Goal: Information Seeking & Learning: Check status

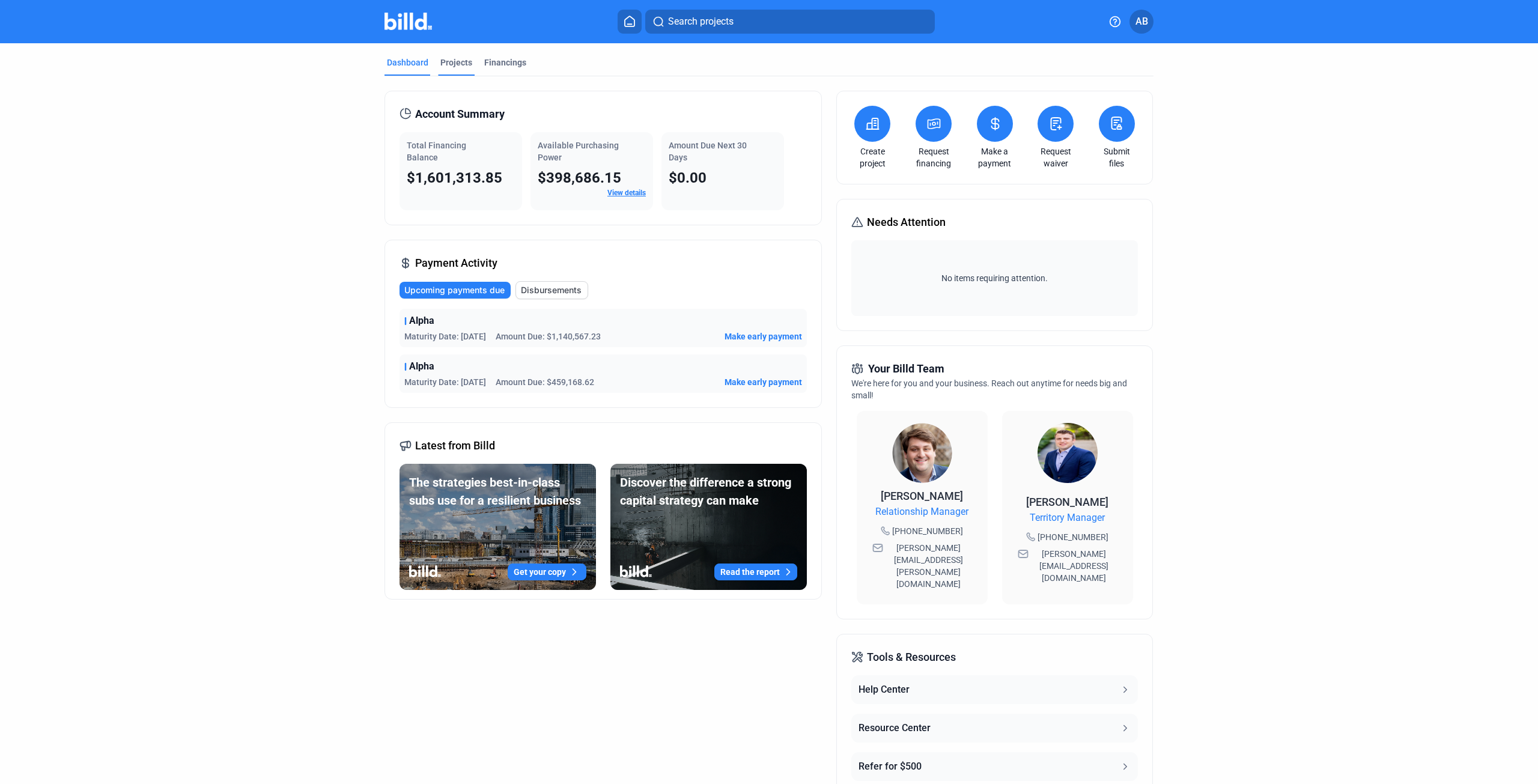
click at [440, 61] on div "Projects" at bounding box center [456, 62] width 32 height 12
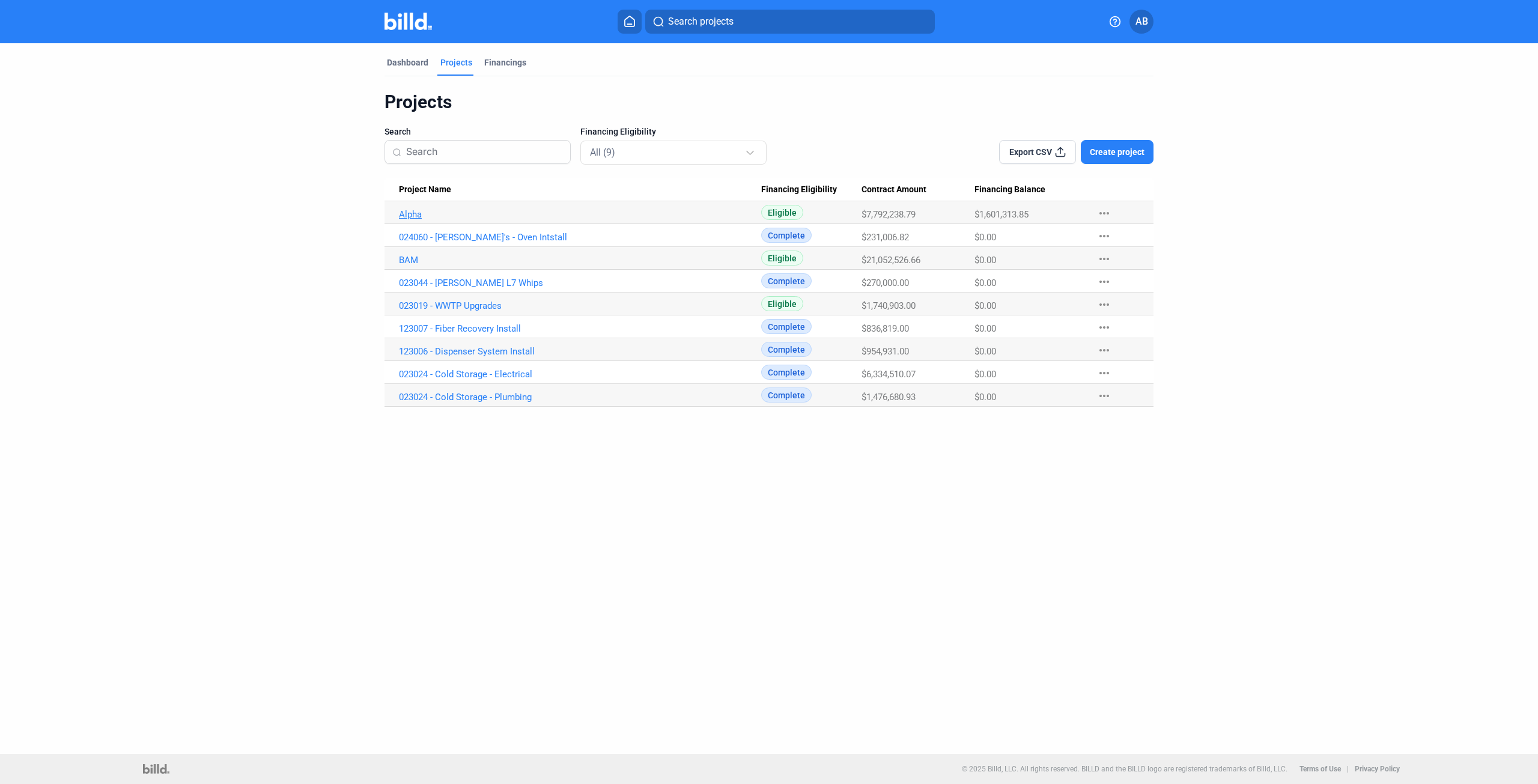
click at [421, 212] on link "Alpha" at bounding box center [580, 214] width 362 height 11
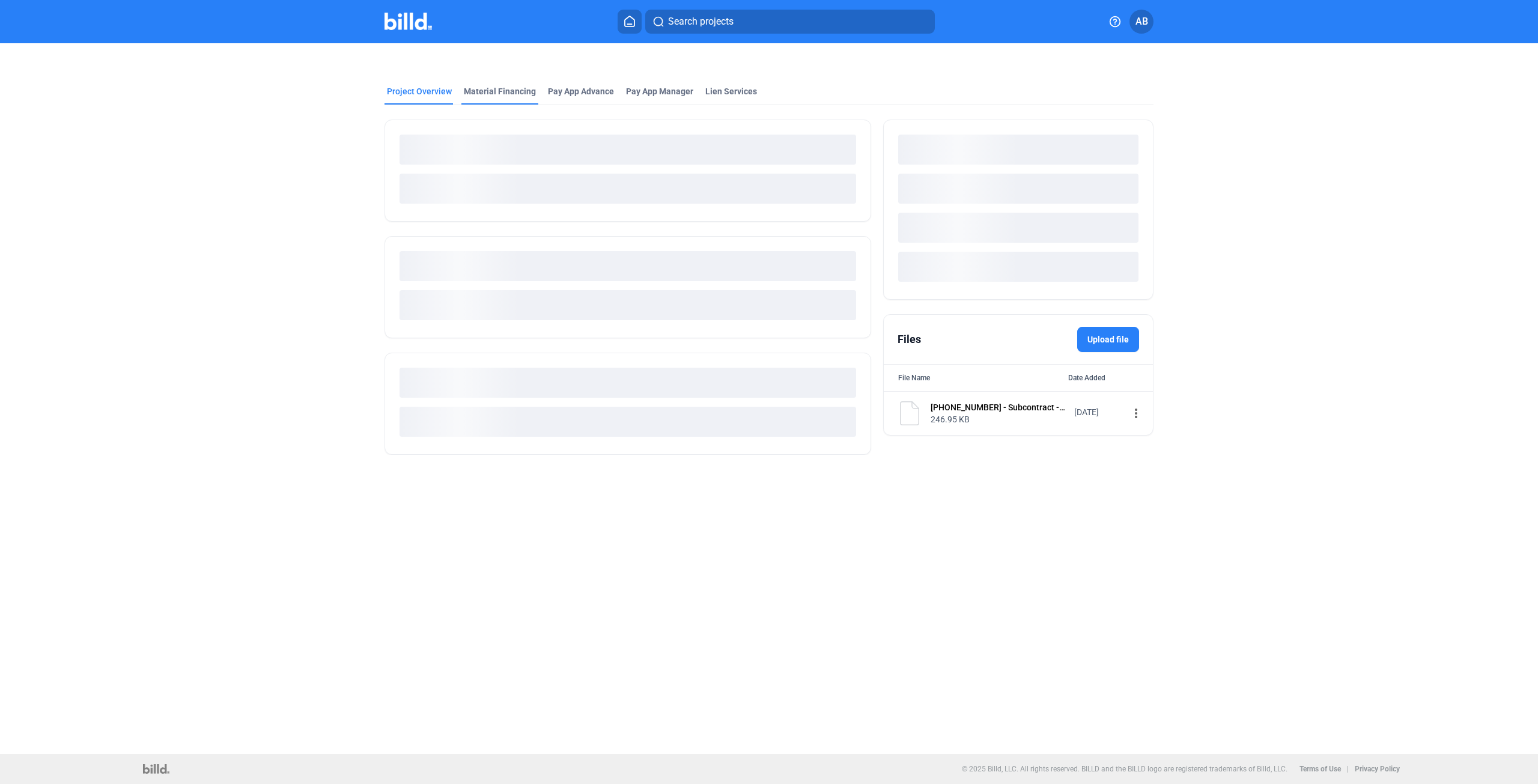
click at [497, 87] on div "Material Financing" at bounding box center [500, 91] width 72 height 12
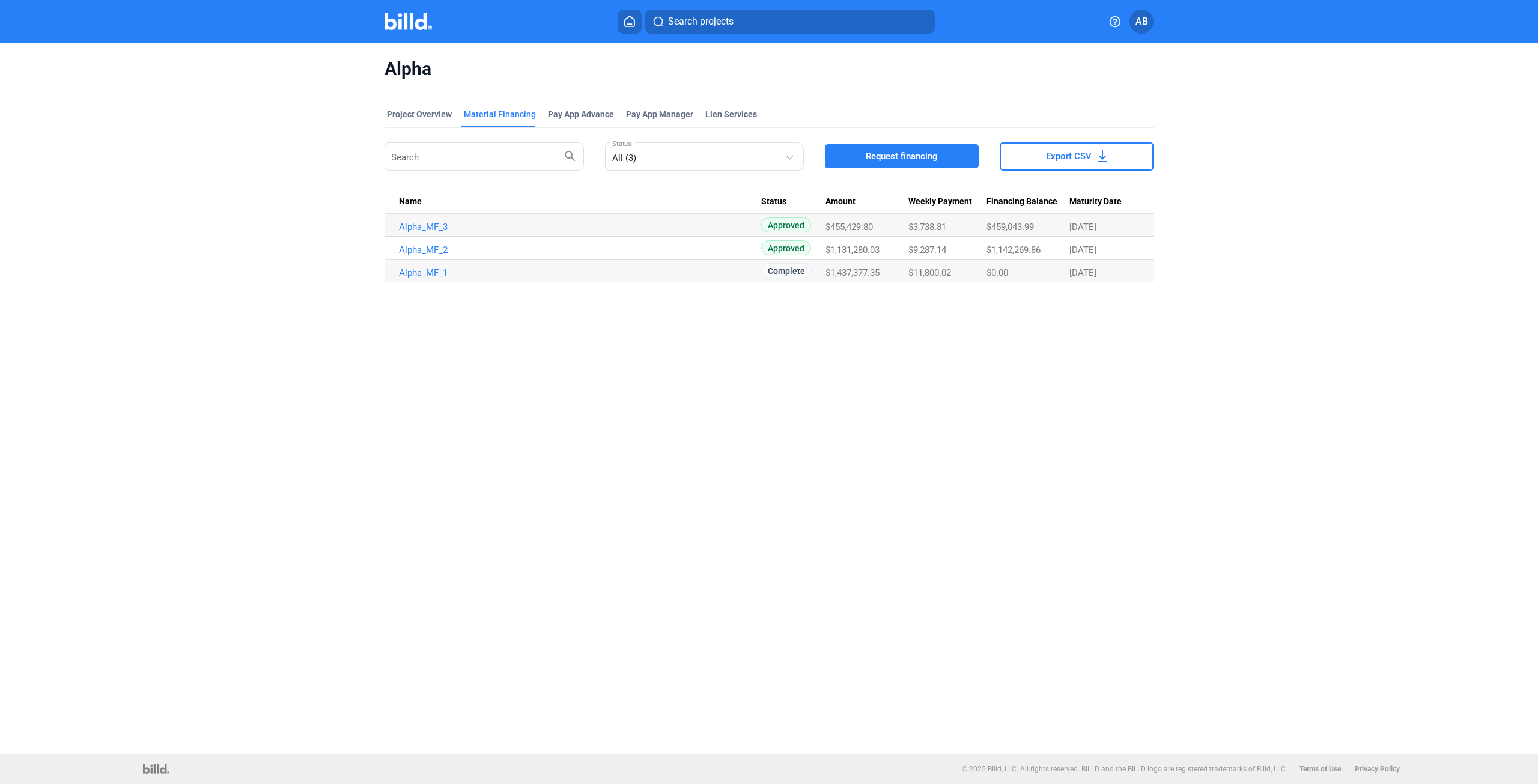
drag, startPoint x: 946, startPoint y: 248, endPoint x: 910, endPoint y: 222, distance: 44.4
click at [910, 222] on tbody "Alpha_MF_3 Approved $455,429.80 $3,738.81 $459,043.99 [DATE] Alpha_MF_2 Approve…" at bounding box center [768, 249] width 769 height 69
click at [928, 237] on Payment "$9,287.14" at bounding box center [948, 225] width 79 height 23
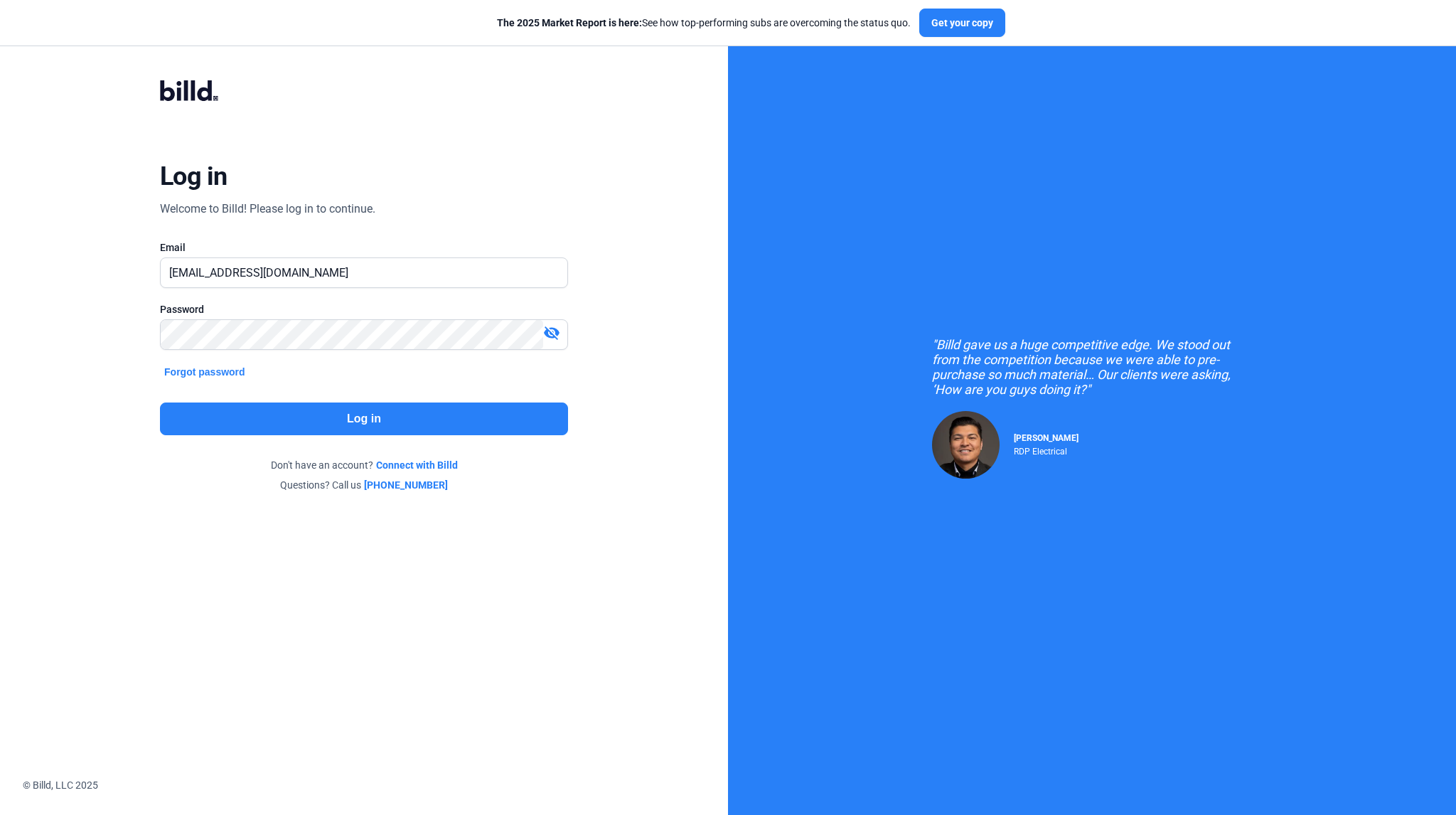
click at [451, 418] on button "Log in" at bounding box center [364, 418] width 408 height 33
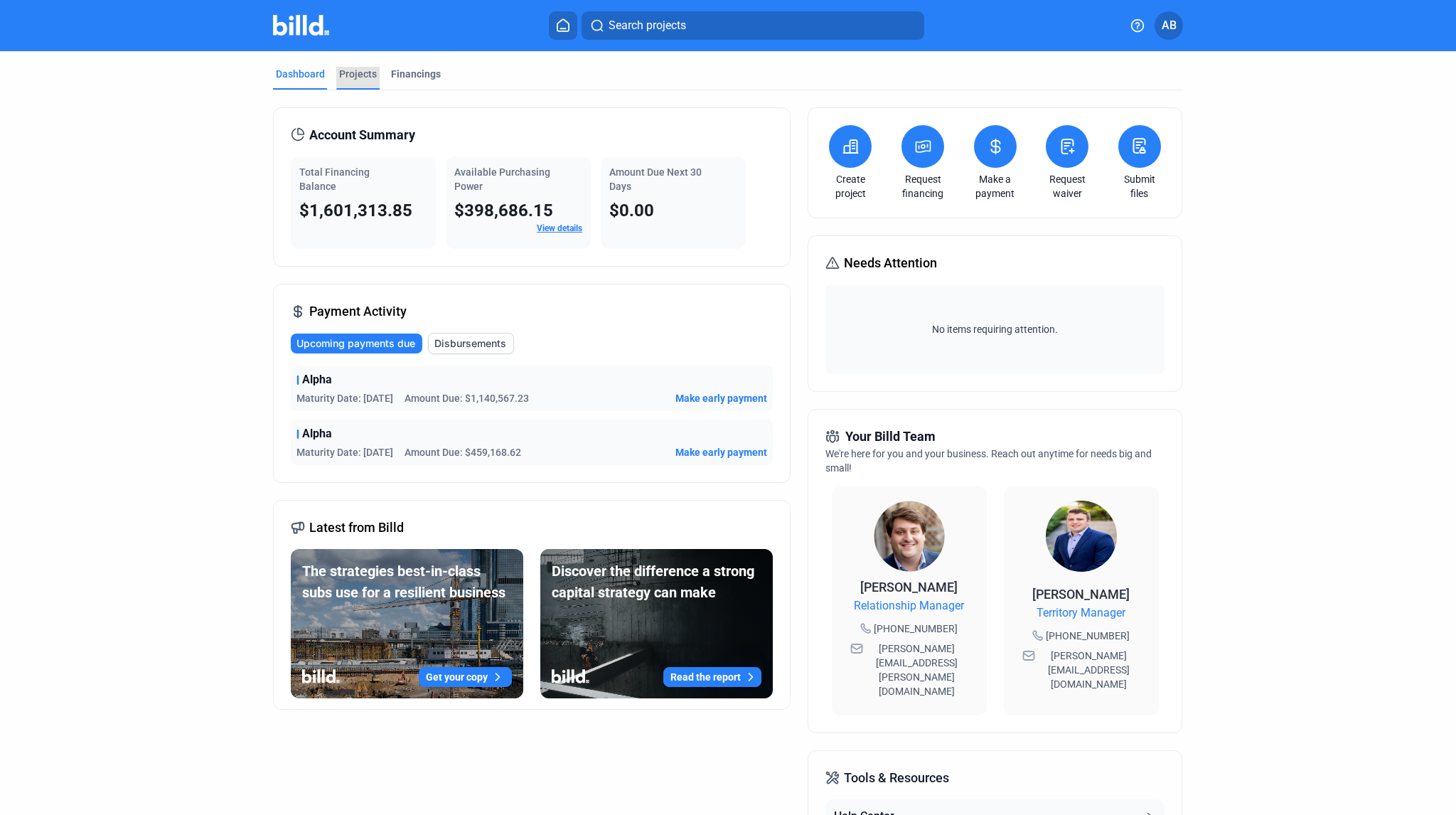
click at [350, 77] on div "Projects" at bounding box center [358, 73] width 38 height 14
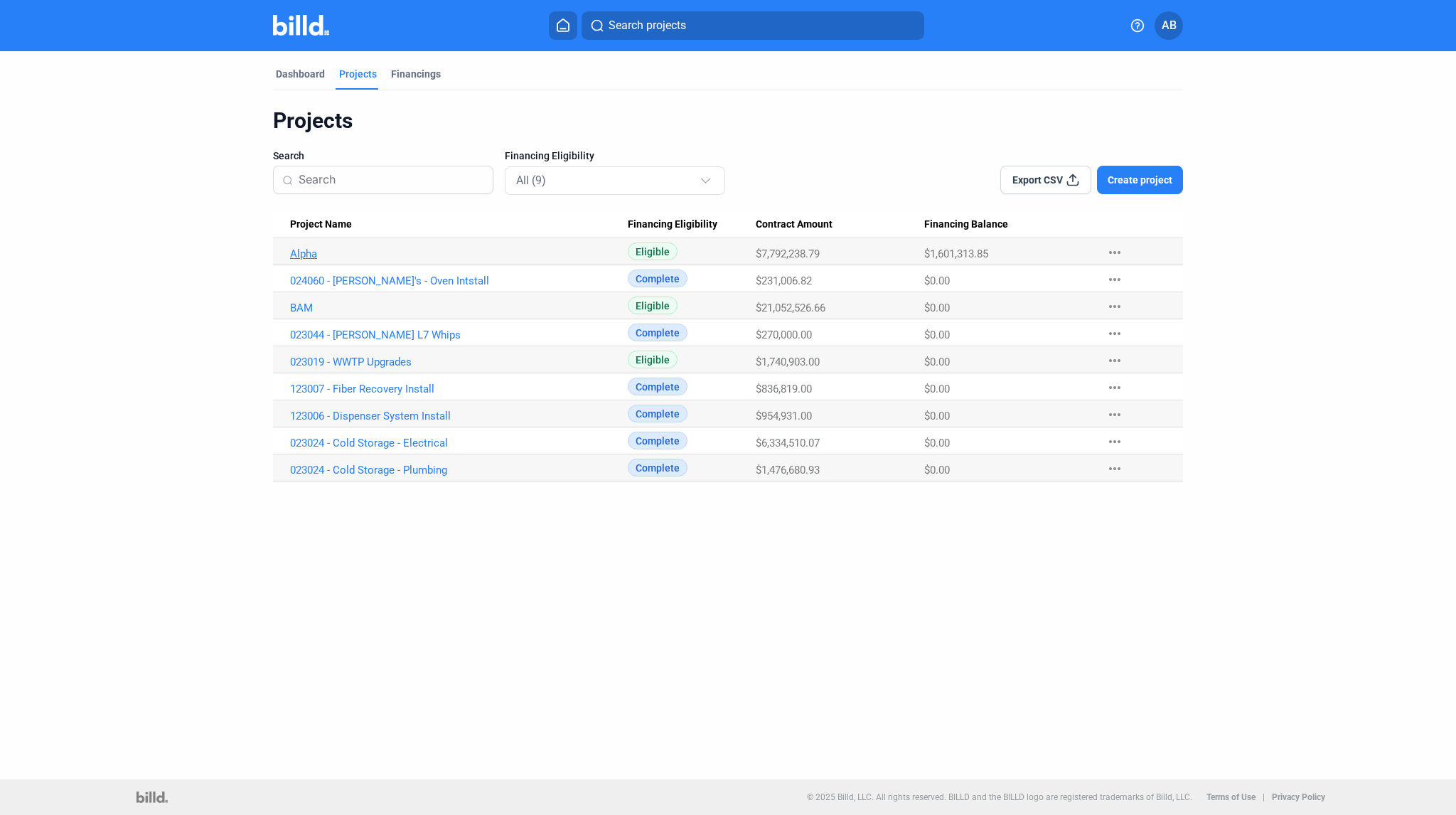
click at [311, 258] on link "Alpha" at bounding box center [459, 254] width 338 height 13
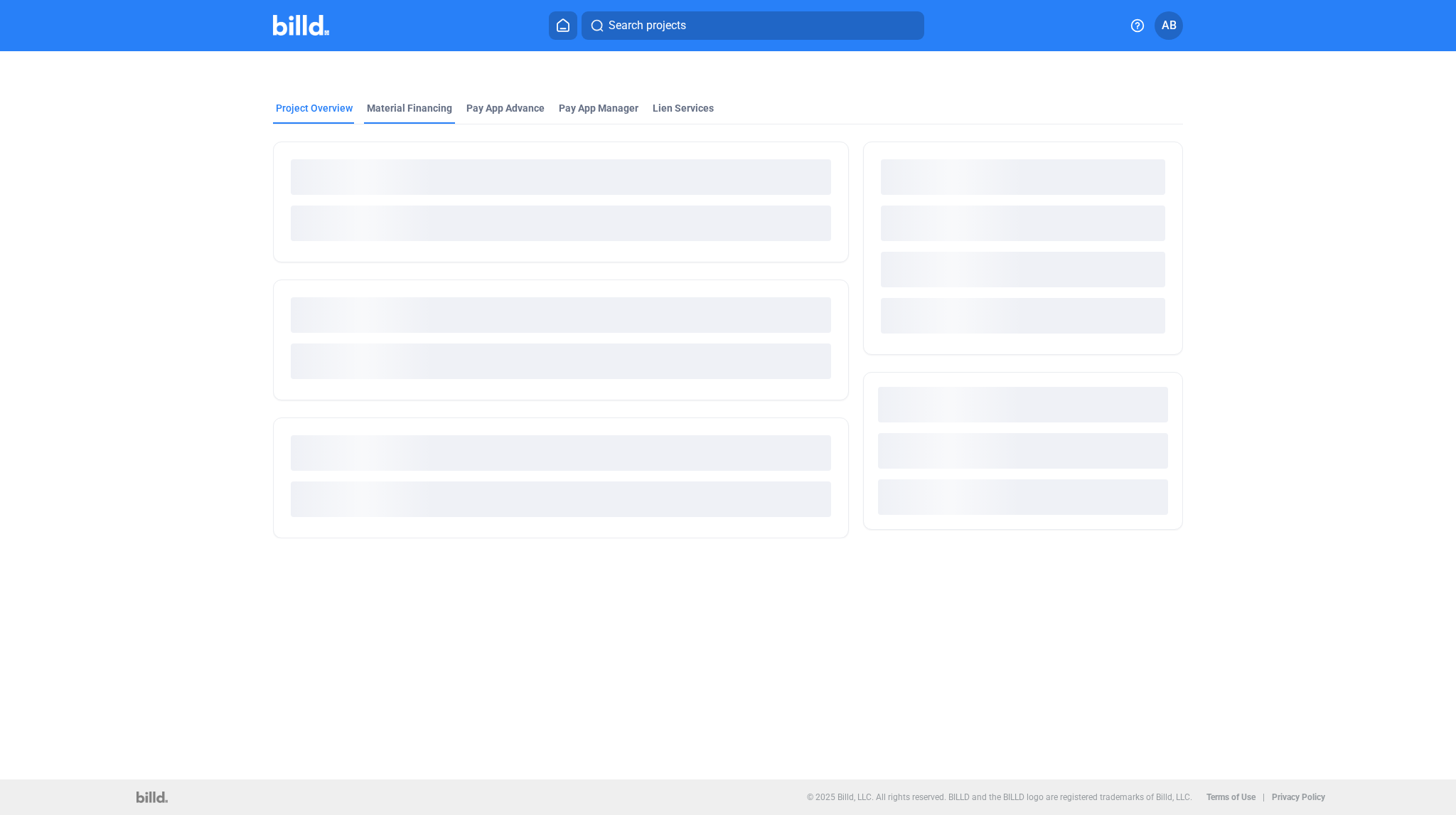
click at [404, 101] on div "Material Financing" at bounding box center [409, 108] width 85 height 14
